Goal: Register for event/course

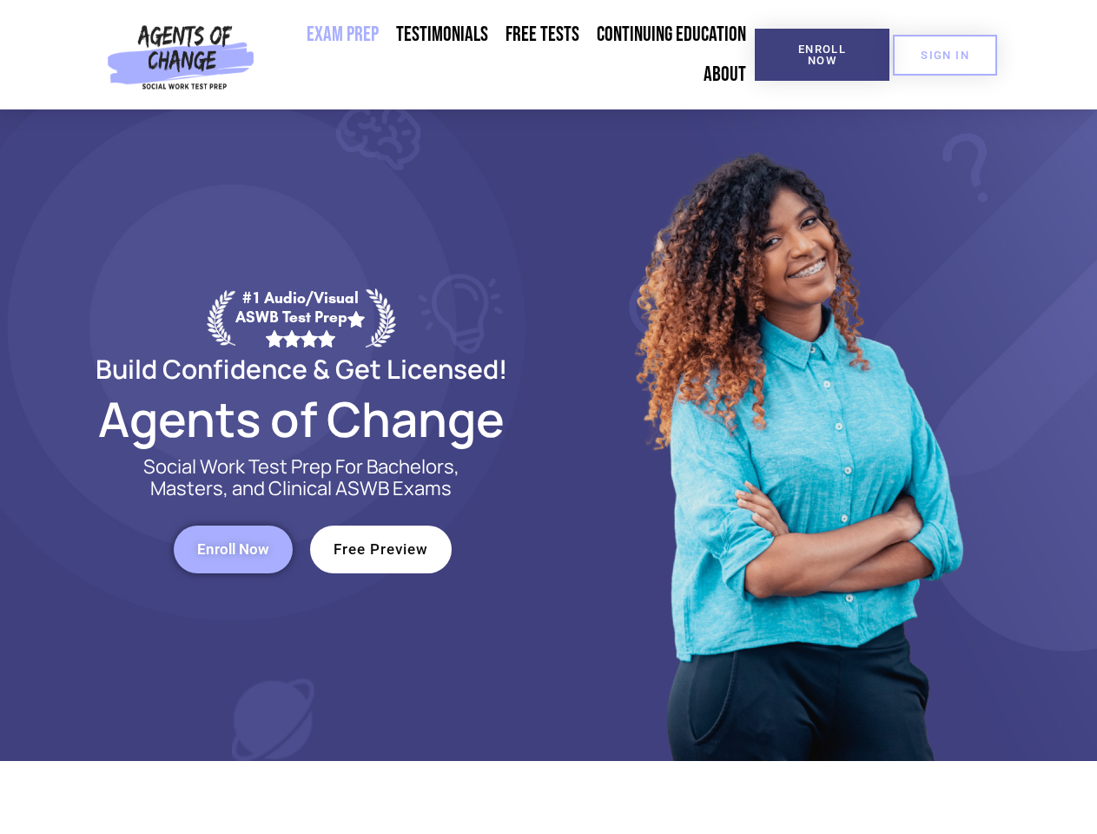
click at [549, 417] on div at bounding box center [796, 434] width 495 height 651
click at [822, 55] on span "Enroll Now" at bounding box center [822, 54] width 79 height 23
click at [945, 55] on span "SIGN IN" at bounding box center [945, 55] width 49 height 11
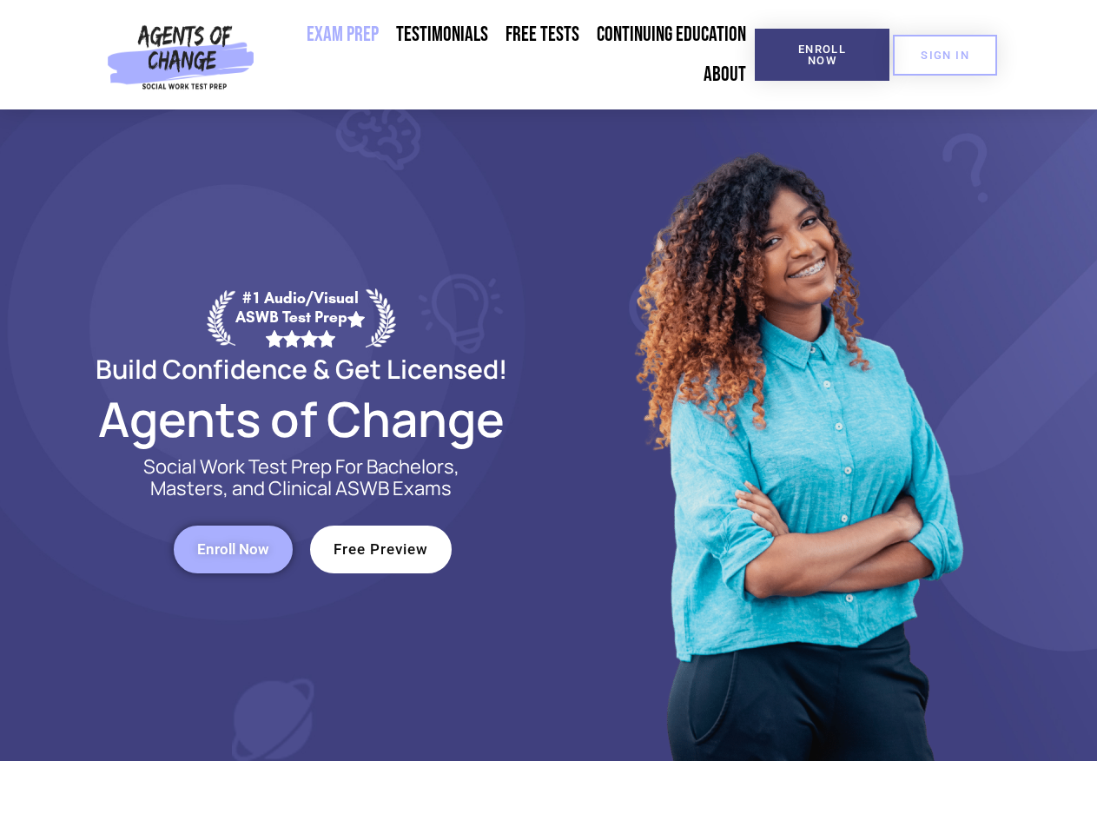
click at [233, 549] on span "Enroll Now" at bounding box center [233, 549] width 72 height 15
click at [380, 549] on span "Free Preview" at bounding box center [381, 549] width 95 height 15
